Goal: Task Accomplishment & Management: Manage account settings

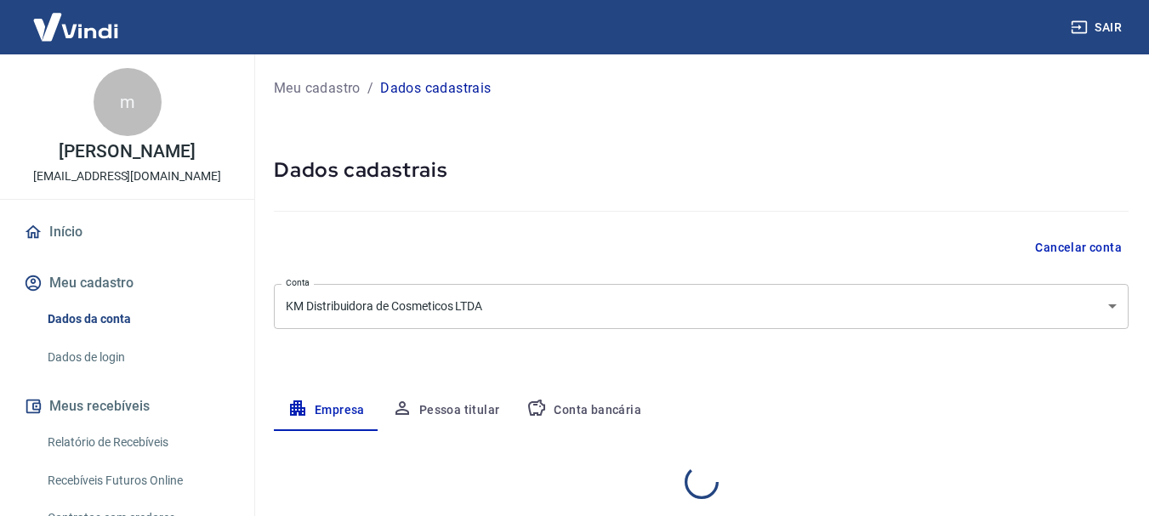
select select "RN"
select select "business"
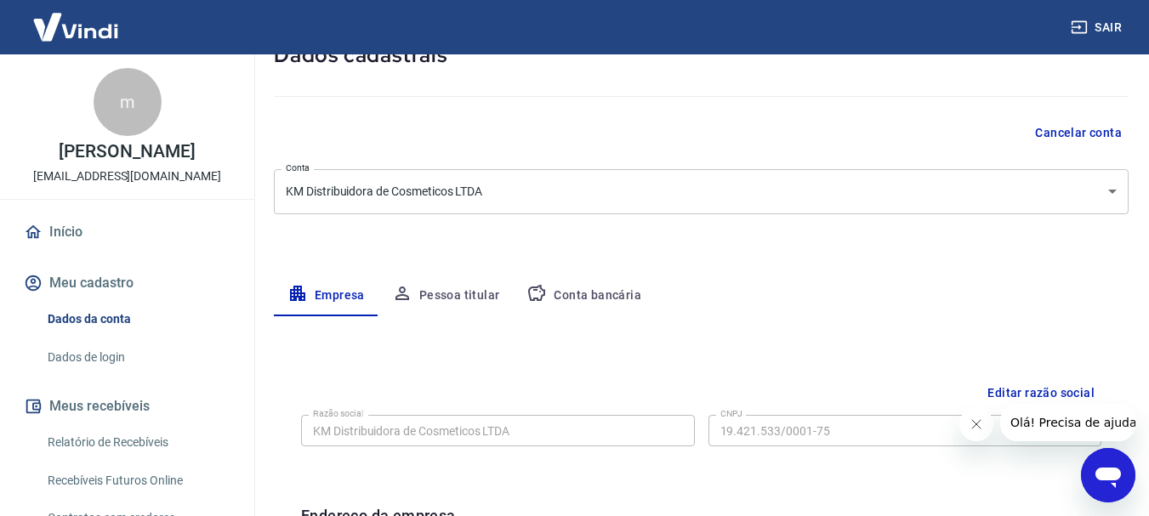
scroll to position [30, 0]
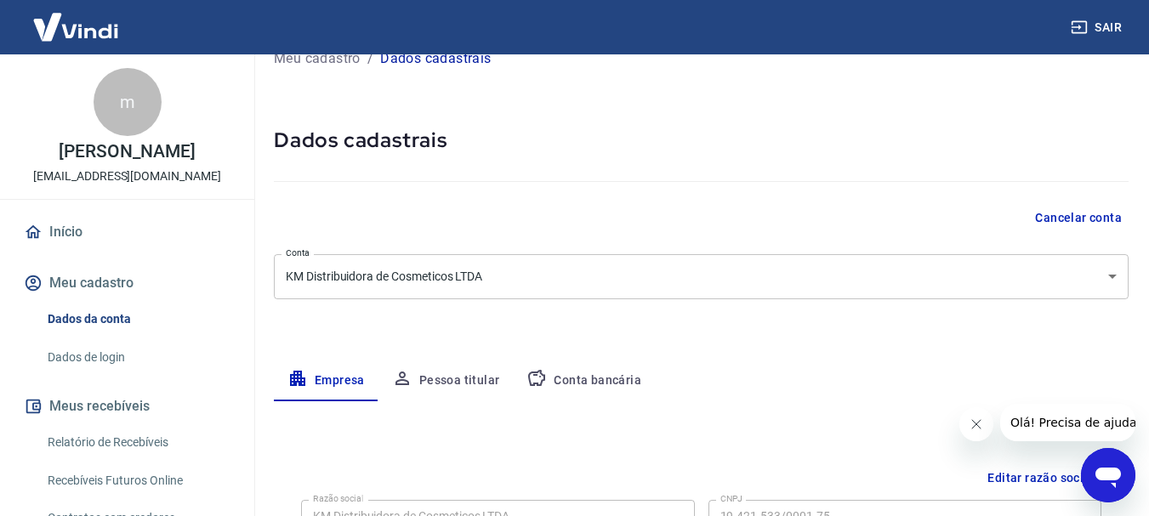
click at [600, 381] on button "Conta bancária" at bounding box center [584, 381] width 142 height 41
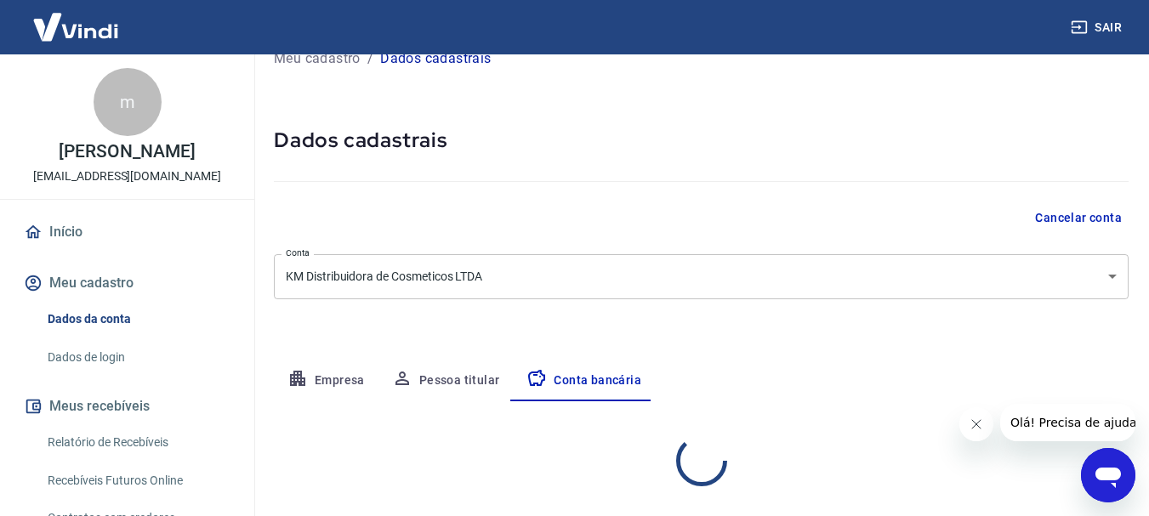
select select "1"
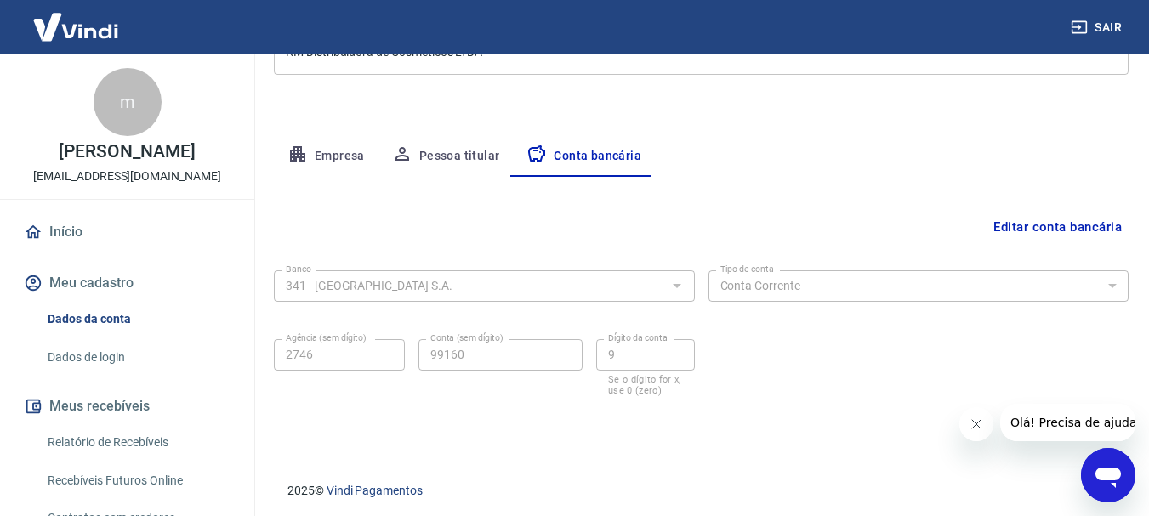
scroll to position [259, 0]
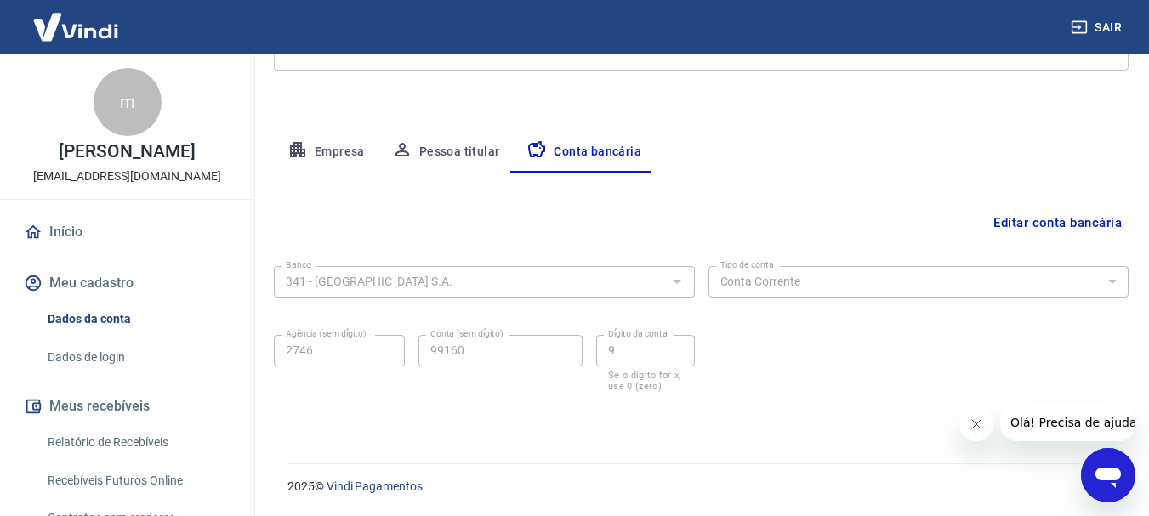
click at [681, 280] on div at bounding box center [676, 282] width 22 height 24
click at [674, 280] on div at bounding box center [676, 282] width 22 height 24
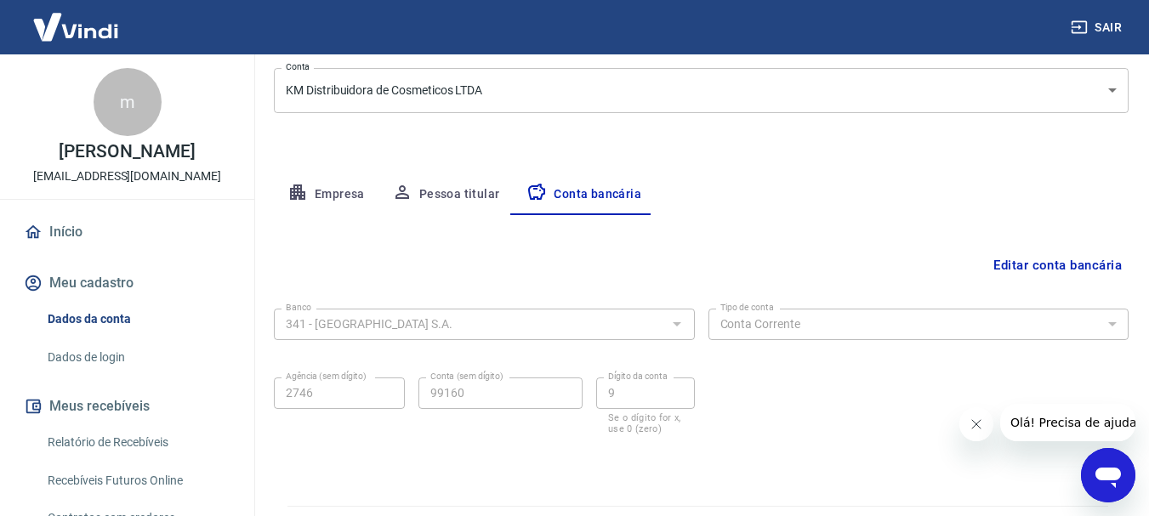
scroll to position [255, 0]
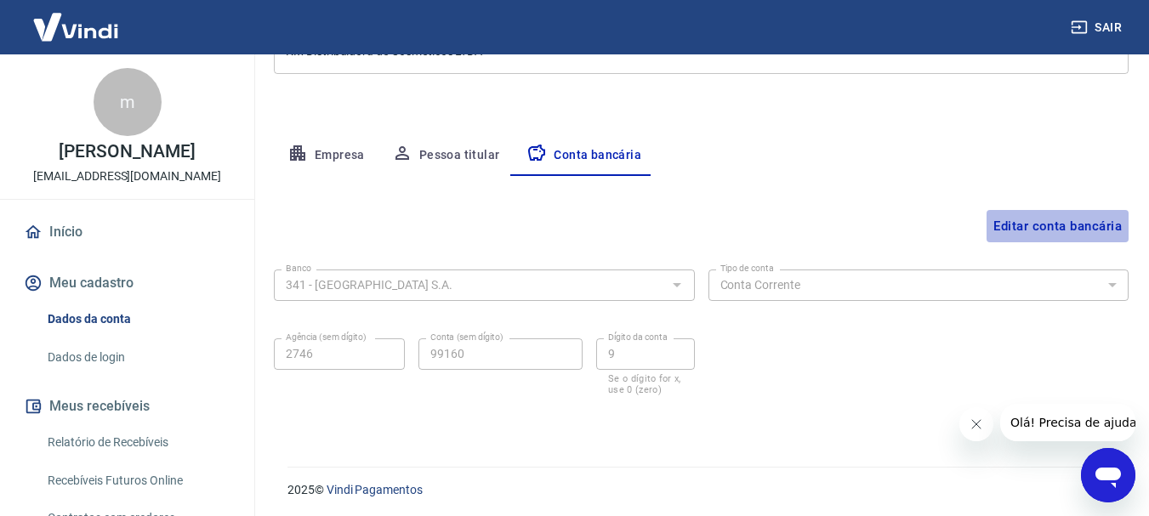
click at [1038, 225] on button "Editar conta bancária" at bounding box center [1058, 226] width 142 height 32
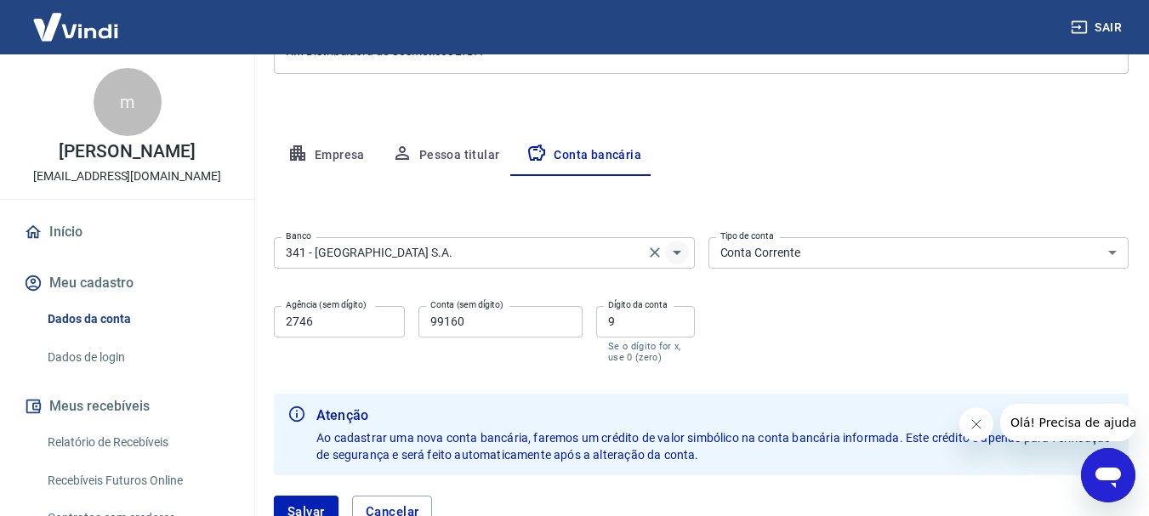
click at [675, 253] on icon "Abrir" at bounding box center [677, 253] width 9 height 4
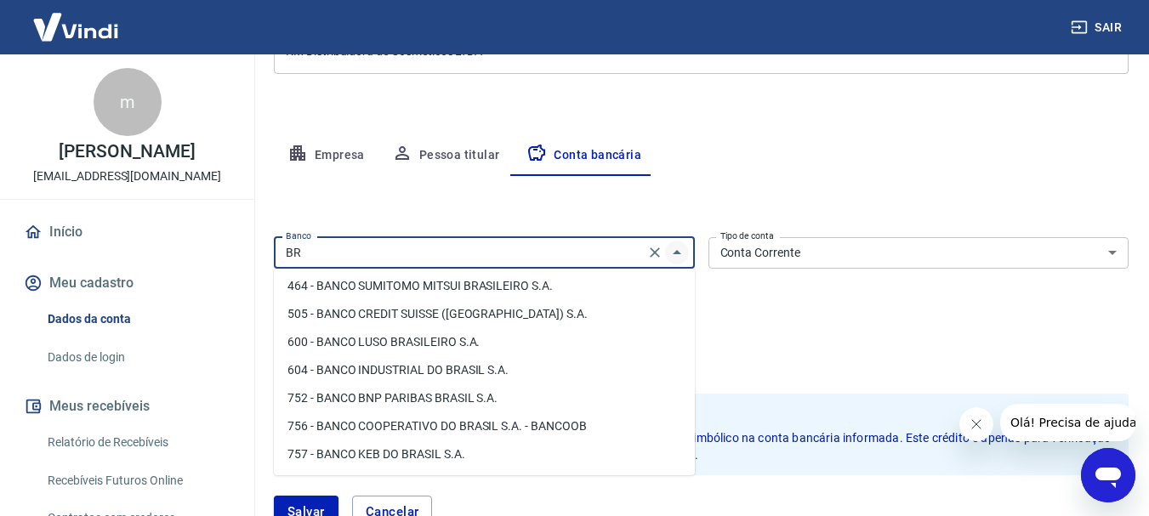
scroll to position [0, 0]
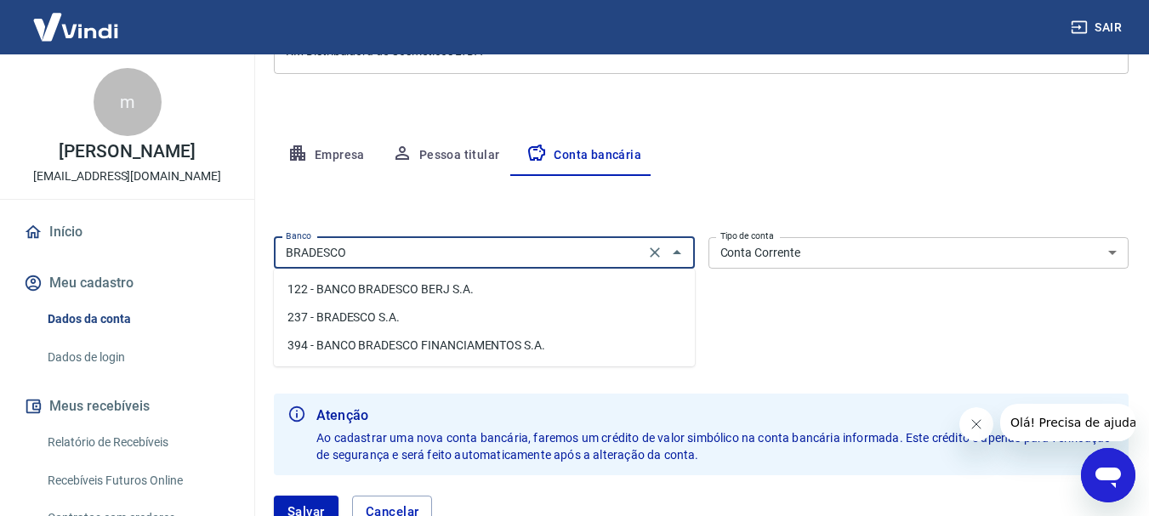
click at [378, 311] on li "237 - BRADESCO S.A." at bounding box center [484, 318] width 421 height 28
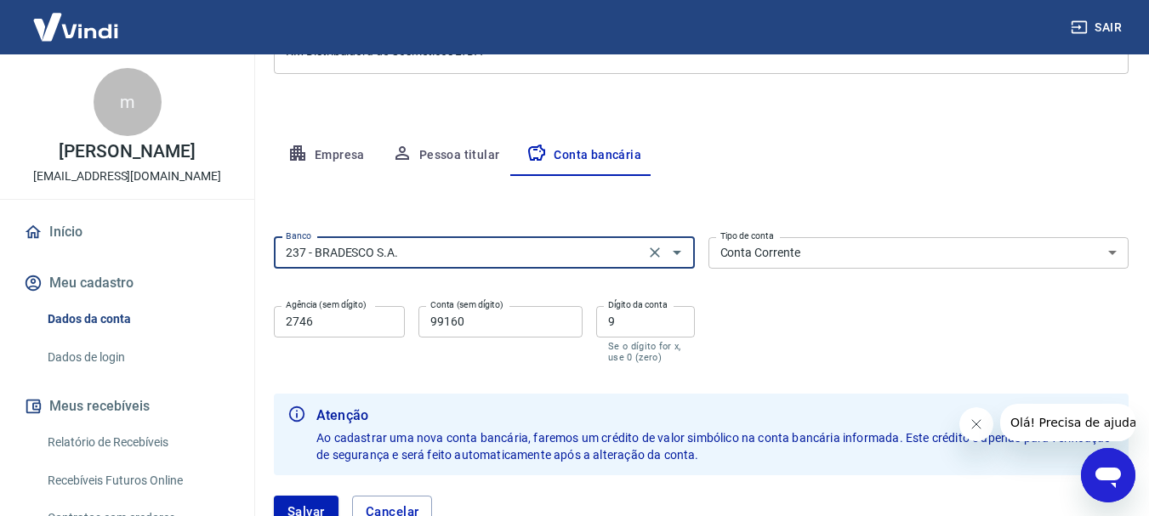
type input "237 - BRADESCO S.A."
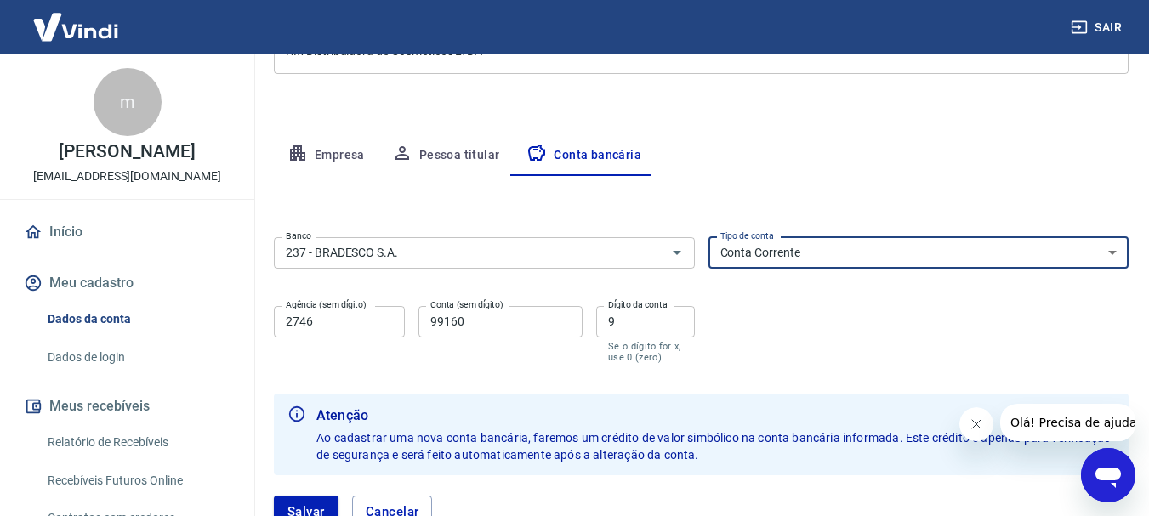
click at [805, 261] on select "Conta Corrente Conta Poupança" at bounding box center [918, 252] width 421 height 31
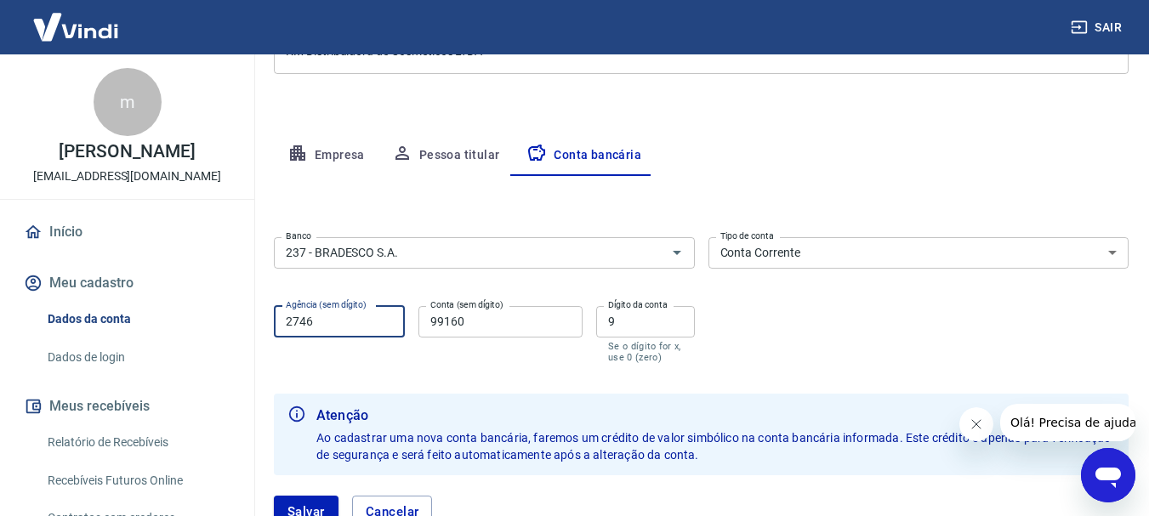
click at [362, 321] on input "2746" at bounding box center [339, 321] width 131 height 31
type input "5877"
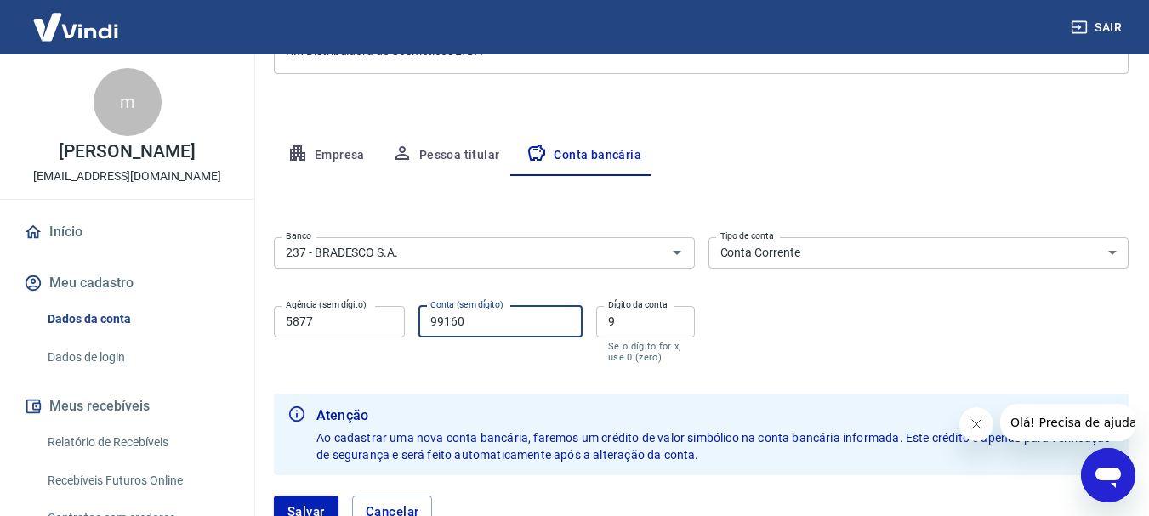
click at [480, 321] on input "99160" at bounding box center [500, 321] width 164 height 31
type input "0005712"
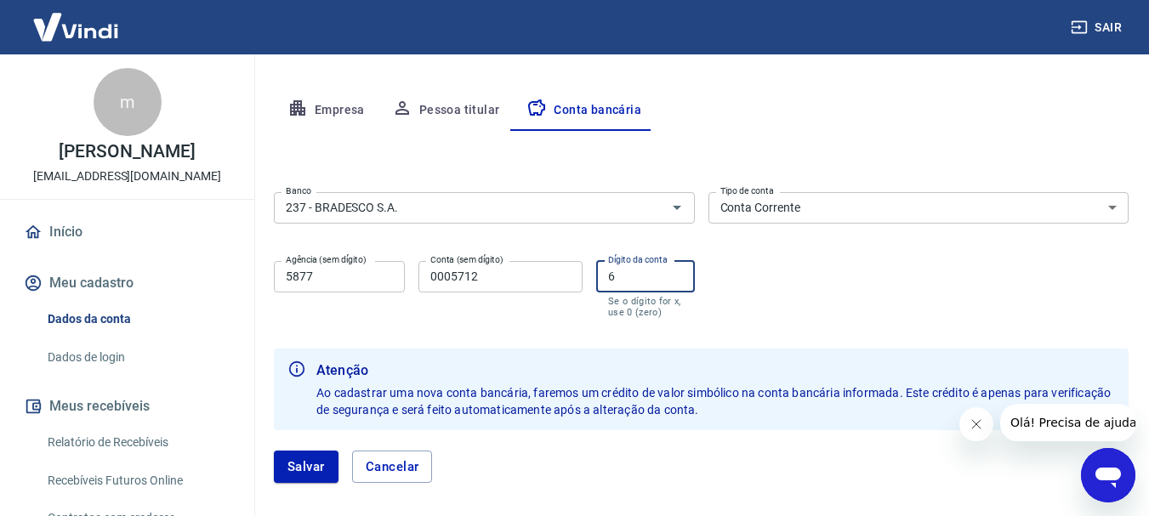
scroll to position [340, 0]
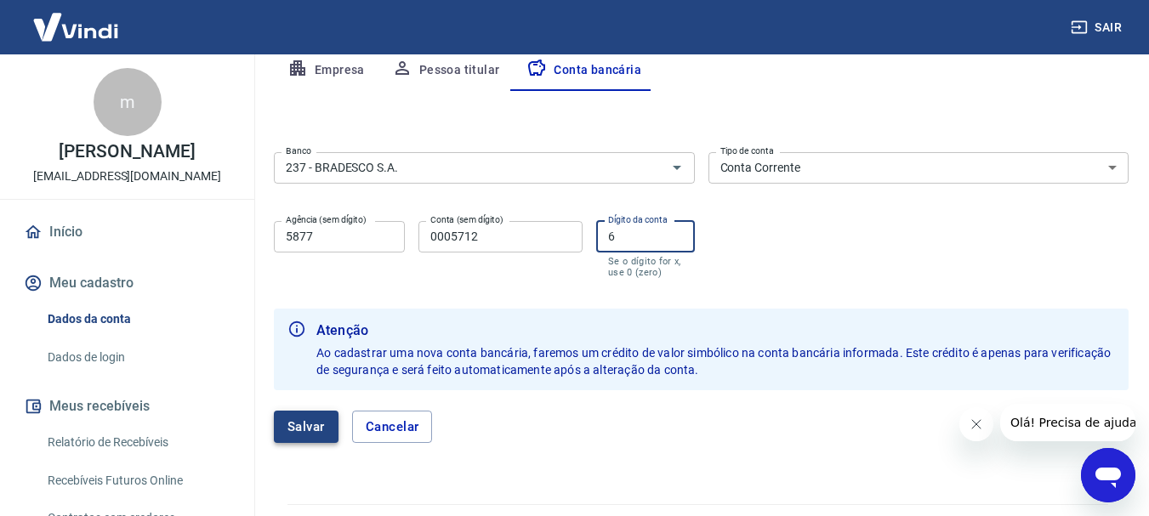
type input "6"
click at [310, 436] on button "Salvar" at bounding box center [306, 427] width 65 height 32
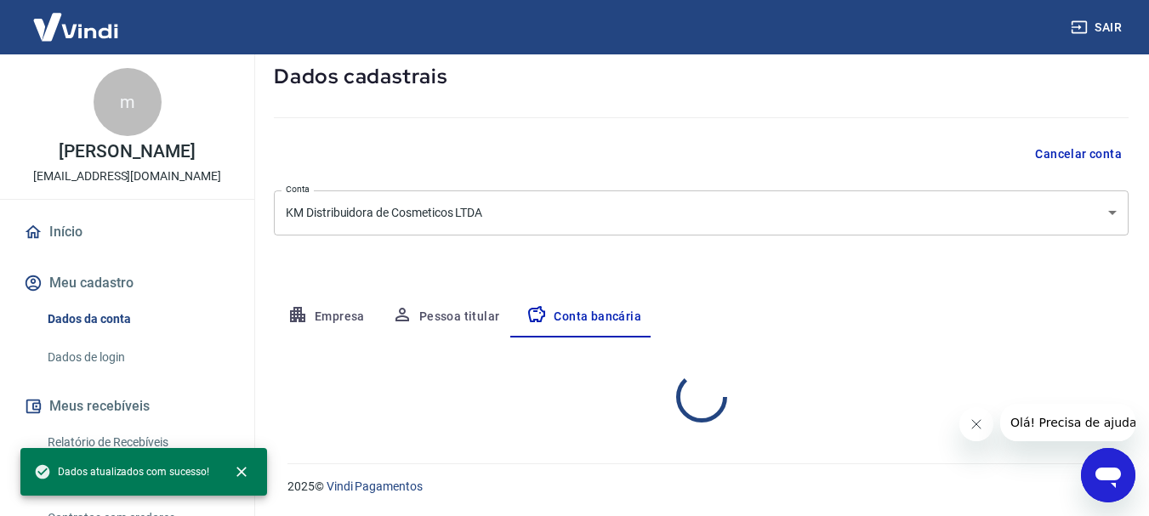
scroll to position [259, 0]
select select "1"
